Goal: Information Seeking & Learning: Learn about a topic

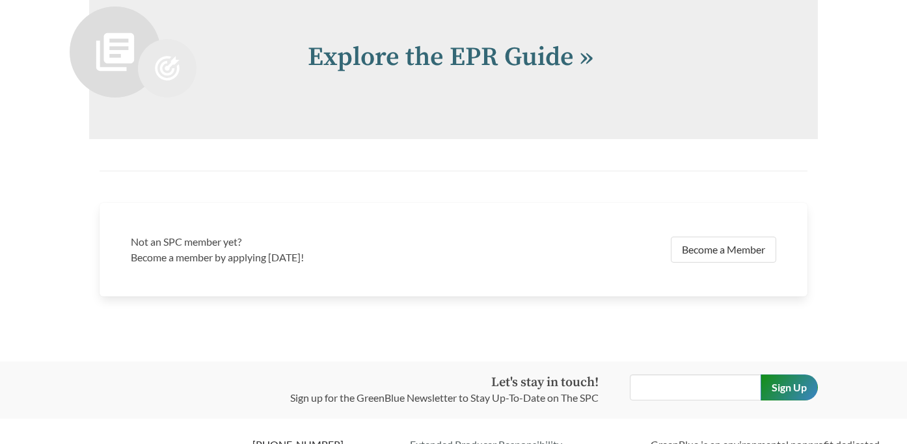
scroll to position [2707, 0]
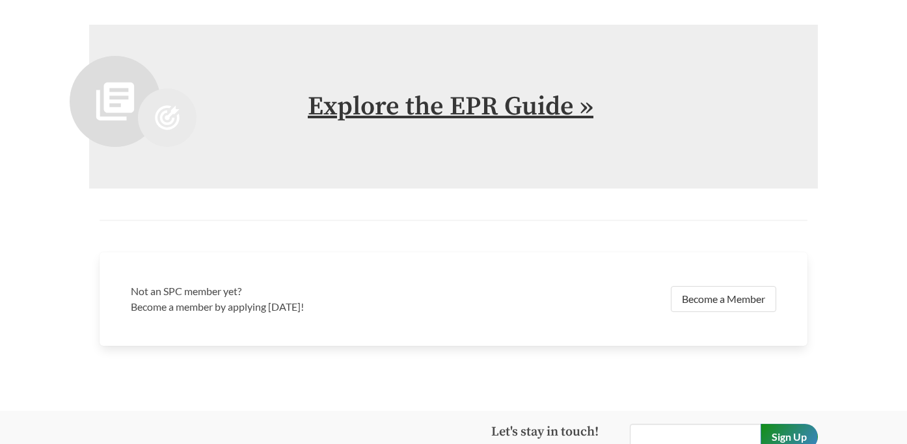
click at [425, 108] on link "Explore the EPR Guide »" at bounding box center [451, 106] width 286 height 33
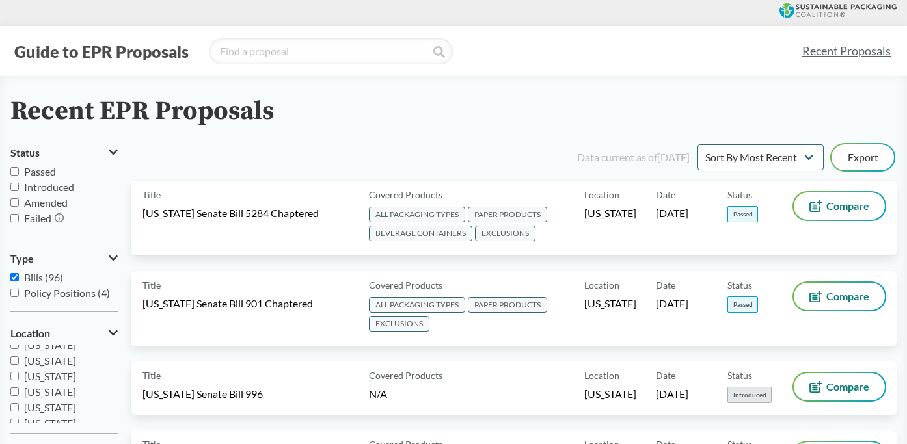
scroll to position [60, 0]
click at [16, 369] on input "[US_STATE]" at bounding box center [14, 370] width 8 height 8
checkbox input "true"
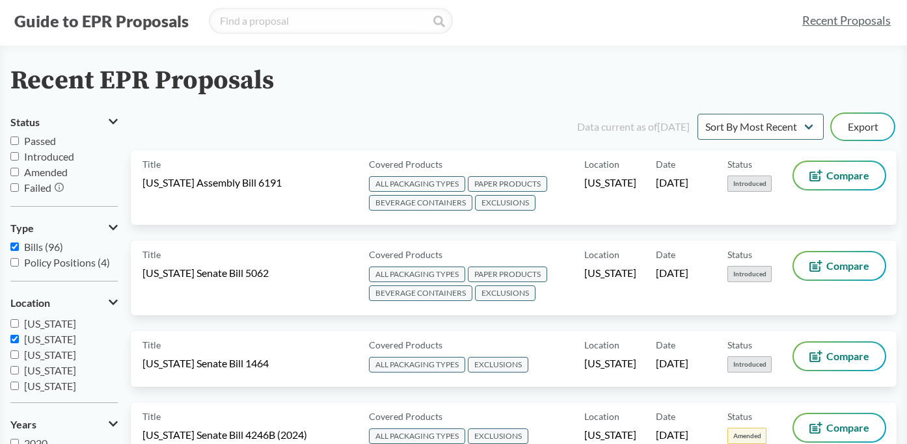
scroll to position [20, 0]
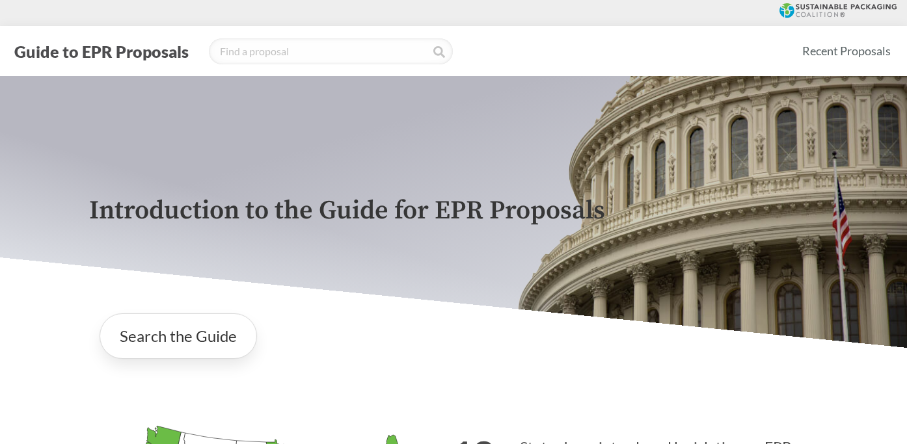
click at [814, 5] on icon at bounding box center [837, 10] width 117 height 15
